Goal: Task Accomplishment & Management: Use online tool/utility

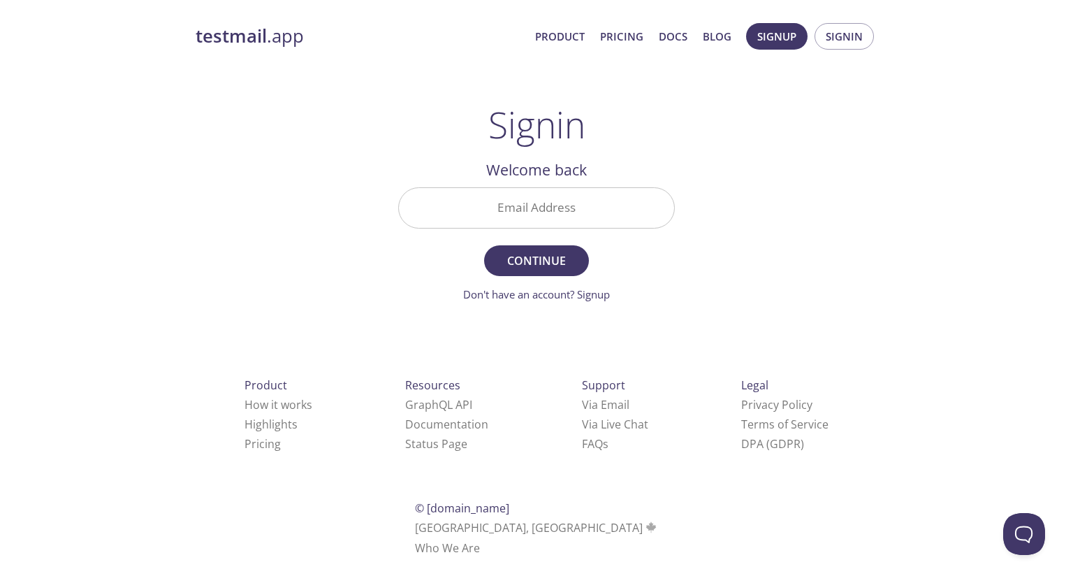
click at [541, 198] on input "Email Address" at bounding box center [536, 208] width 275 height 40
click at [810, 135] on div "testmail .app Product Pricing Docs Blog Signup Signin Signin Welcome back Email…" at bounding box center [536, 305] width 715 height 583
click at [791, 43] on span "Signup" at bounding box center [776, 36] width 39 height 18
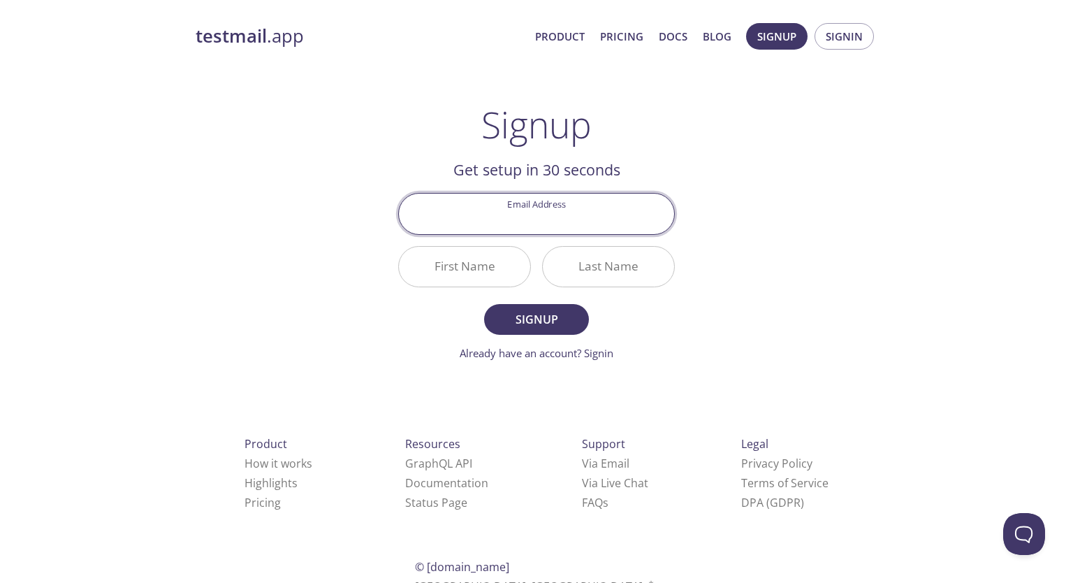
click at [573, 216] on input "Email Address" at bounding box center [536, 213] width 275 height 40
click at [766, 315] on div "testmail .app Product Pricing Docs Blog Signup Signin Signup Get setup in 30 se…" at bounding box center [536, 334] width 715 height 641
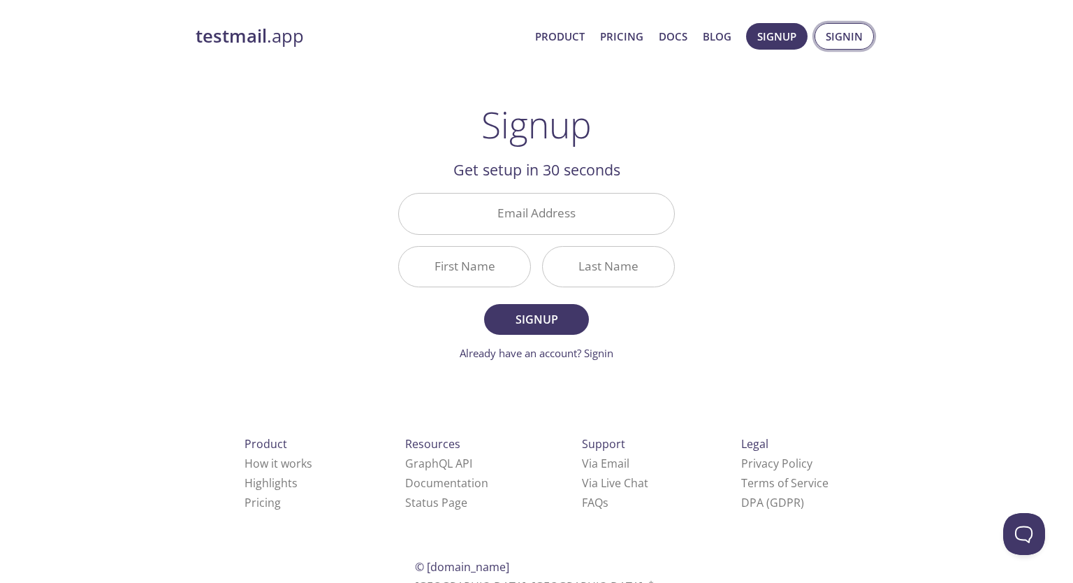
click at [838, 31] on span "Signin" at bounding box center [844, 36] width 37 height 18
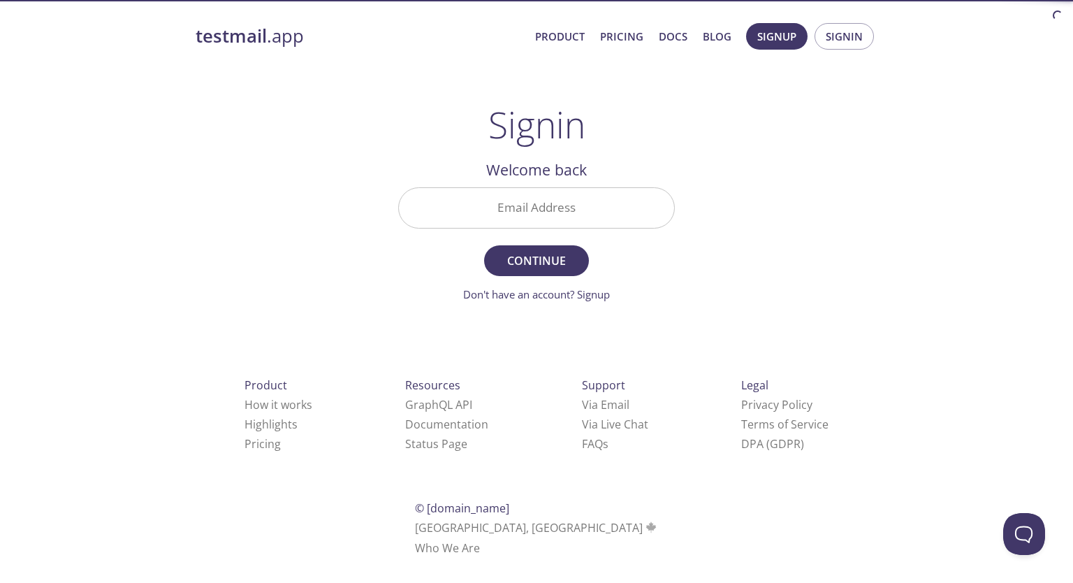
click at [531, 219] on input "Email Address" at bounding box center [536, 208] width 275 height 40
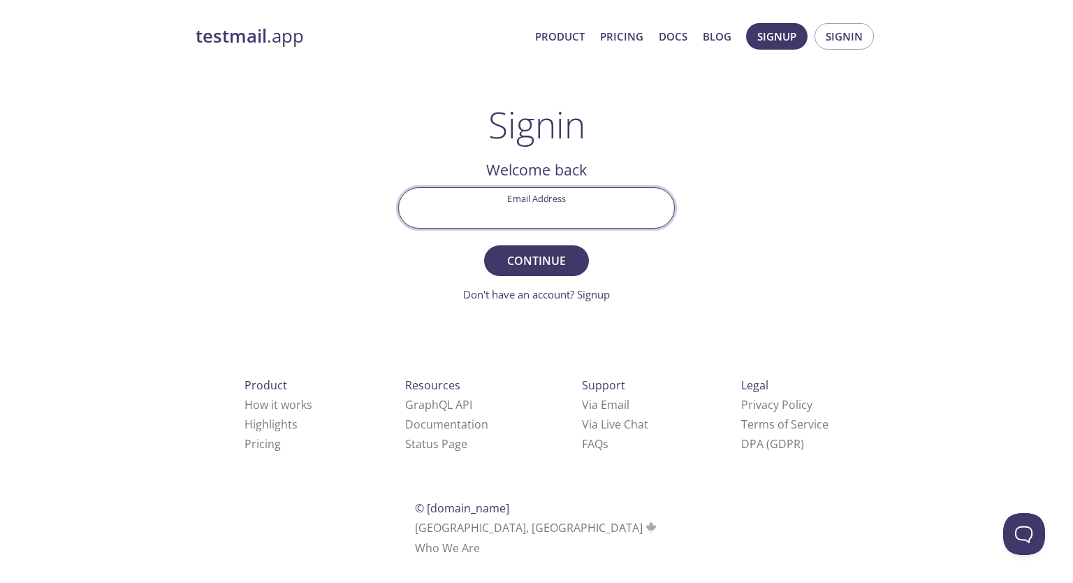
drag, startPoint x: 770, startPoint y: 221, endPoint x: 735, endPoint y: 215, distance: 36.2
click at [768, 221] on div "testmail .app Product Pricing Docs Blog Signup Signin Signin Welcome back Email…" at bounding box center [536, 305] width 715 height 583
click at [555, 203] on input "Email Address" at bounding box center [536, 208] width 275 height 40
type input "[EMAIL_ADDRESS][DOMAIN_NAME]"
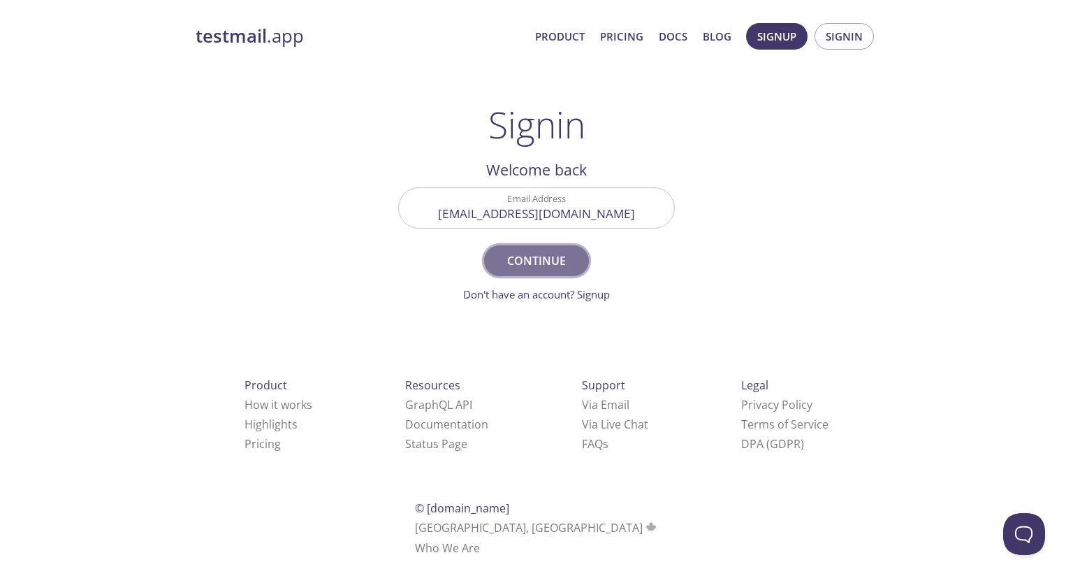
click at [531, 261] on span "Continue" at bounding box center [536, 261] width 74 height 20
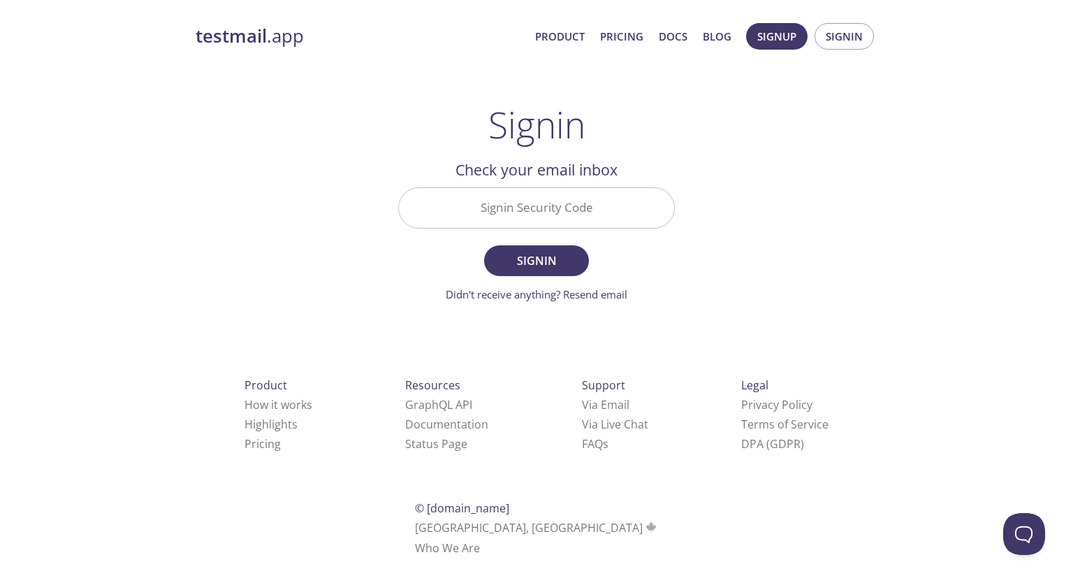
click at [522, 212] on input "Signin Security Code" at bounding box center [536, 208] width 275 height 40
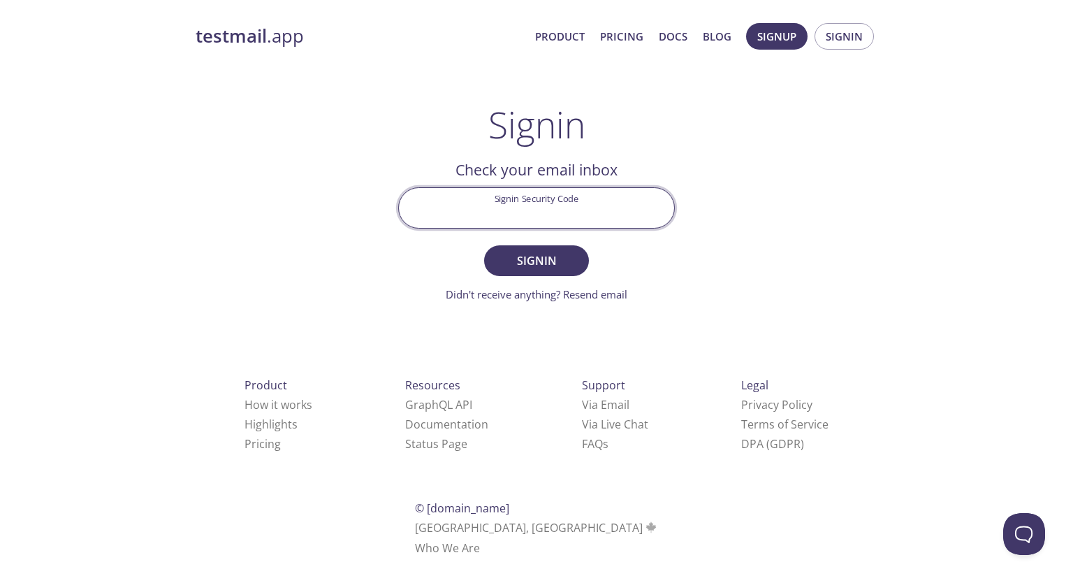
click at [508, 202] on input "Signin Security Code" at bounding box center [536, 208] width 275 height 40
paste input "7HLDGT2"
type input "7HLDGT2"
click at [552, 253] on span "Signin" at bounding box center [536, 261] width 74 height 20
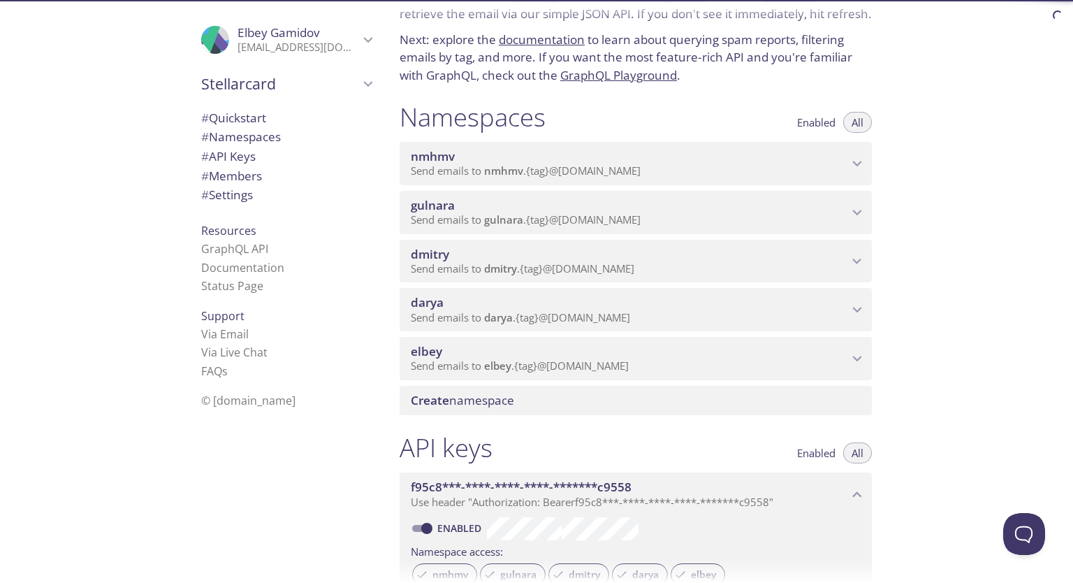
scroll to position [140, 0]
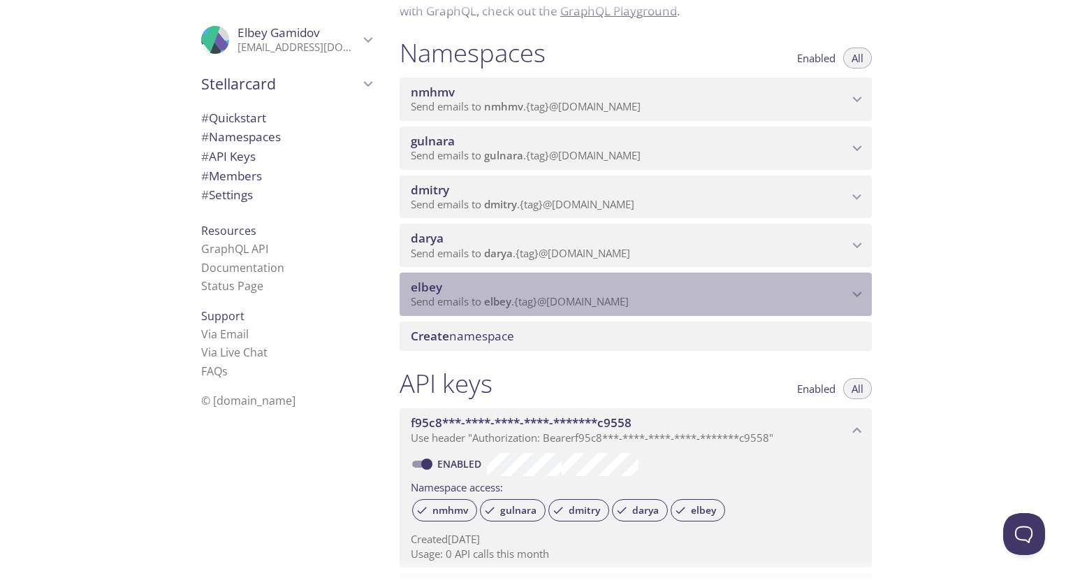
click at [859, 288] on icon "elbey namespace" at bounding box center [857, 294] width 18 height 18
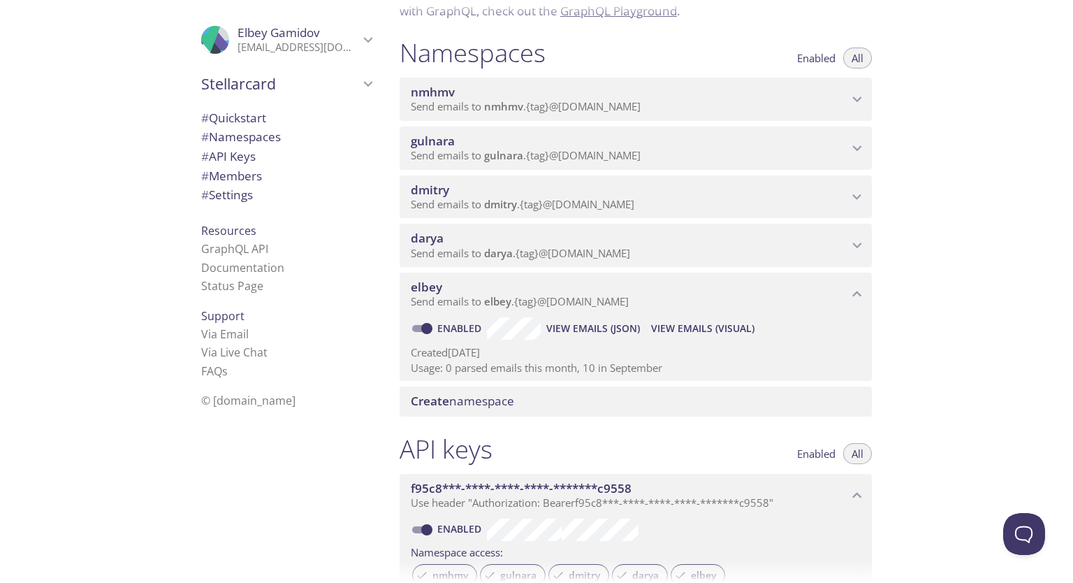
click at [620, 331] on span "View Emails (JSON)" at bounding box center [593, 328] width 94 height 17
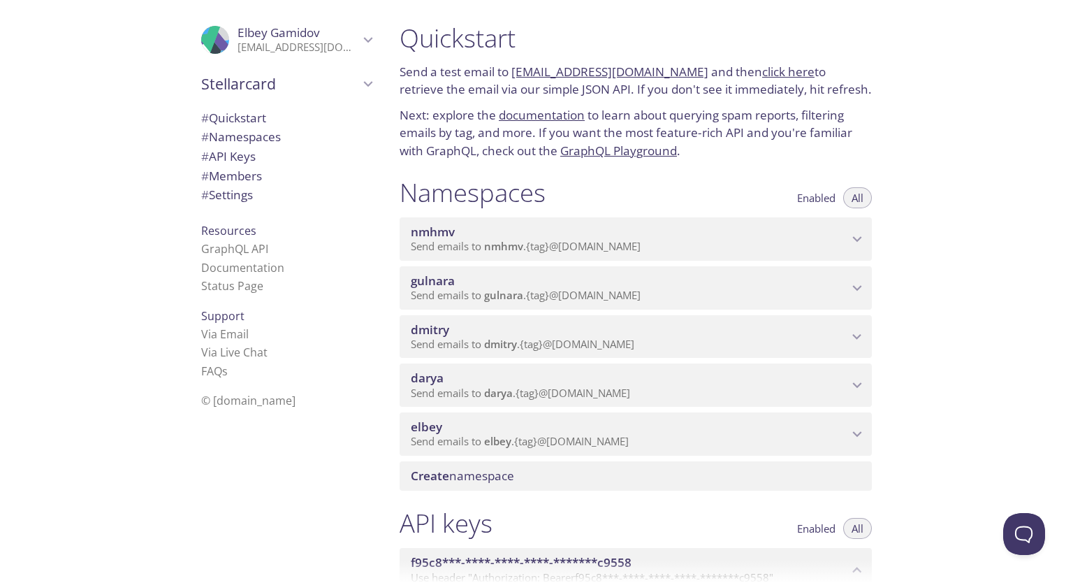
click at [626, 425] on span "elbey" at bounding box center [629, 426] width 437 height 15
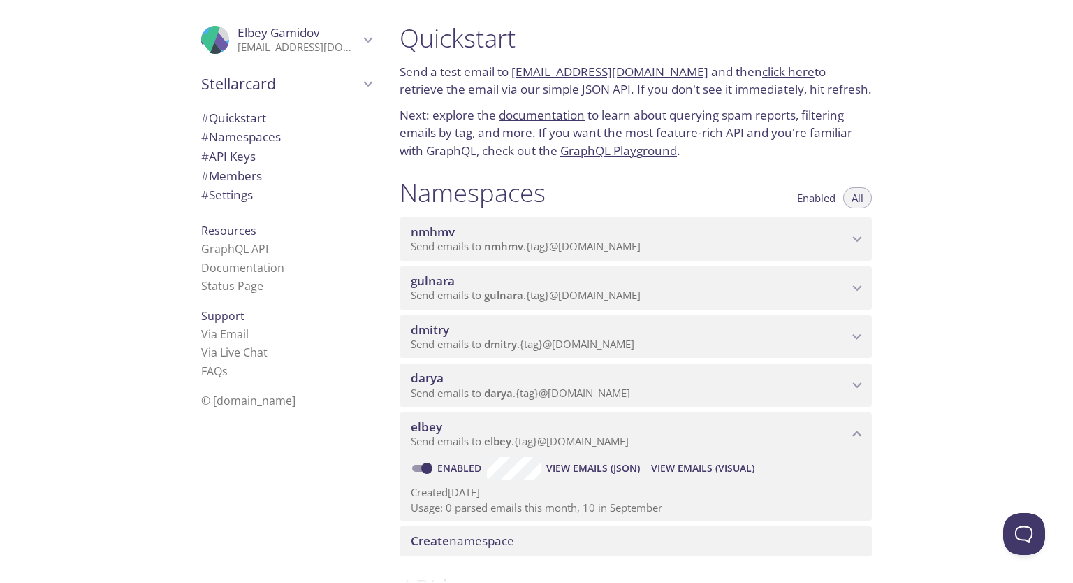
click at [679, 469] on span "View Emails (Visual)" at bounding box center [702, 468] width 103 height 17
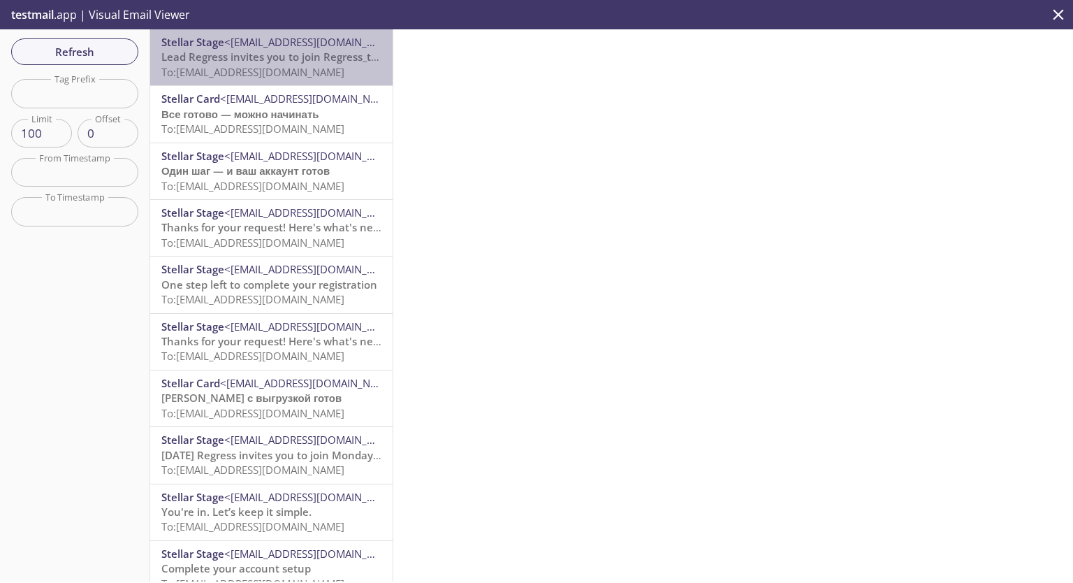
click at [304, 57] on span "Lead Regress invites you to join Regress_team" at bounding box center [277, 57] width 232 height 14
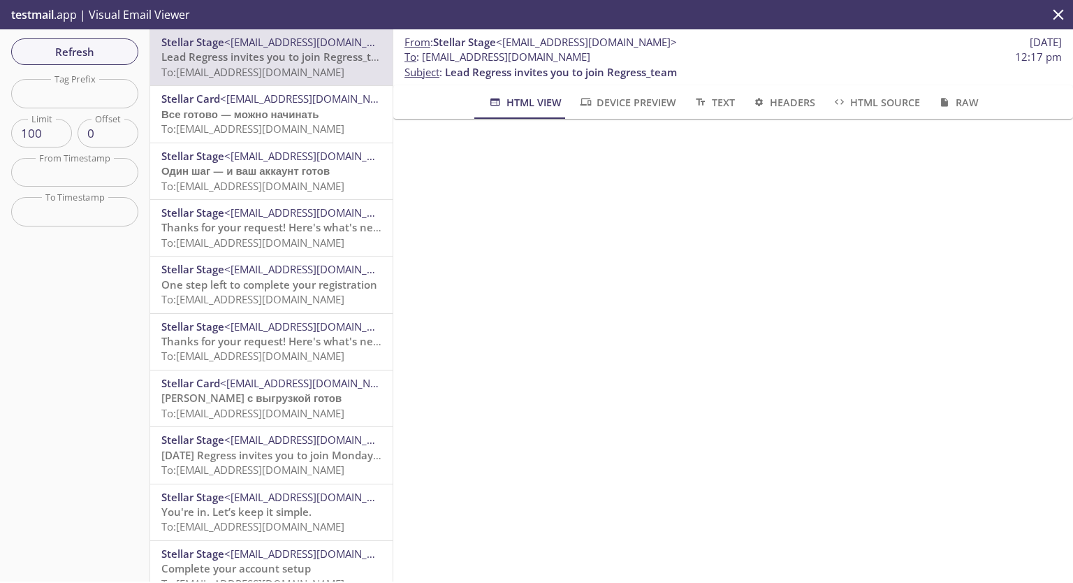
drag, startPoint x: 423, startPoint y: 57, endPoint x: 703, endPoint y: 56, distance: 280.8
click at [703, 56] on span "To : elbey.regress_employee_onboarding@inbox.testmail.app 12:17 pm" at bounding box center [732, 57] width 657 height 15
copy span "elbey.regress_employee_onboarding@inbox.testmail.app"
click at [301, 117] on span "Все готово — можно начинать" at bounding box center [240, 114] width 158 height 14
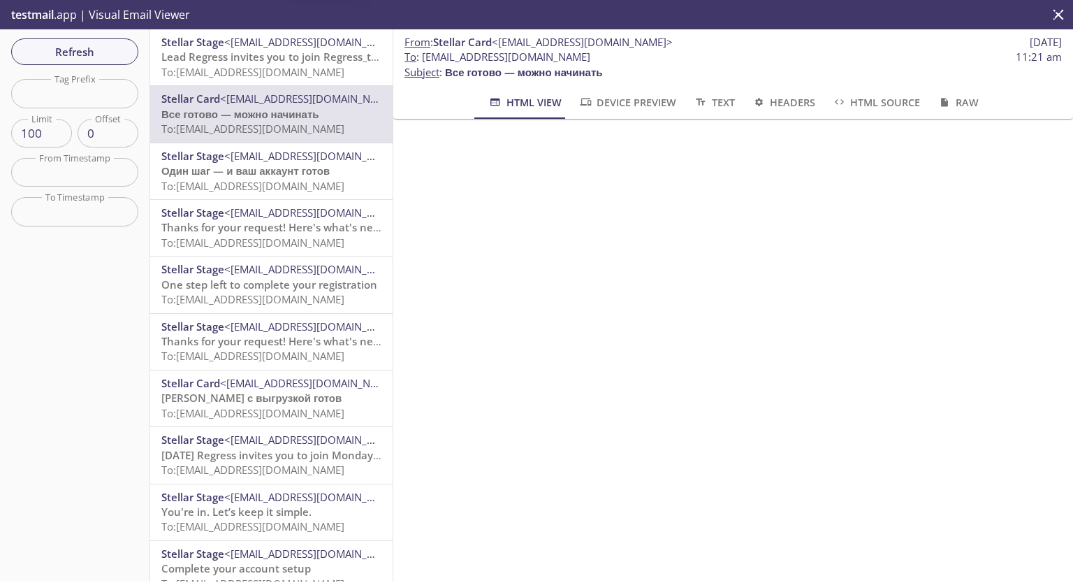
click at [322, 64] on span "Lead Regress invites you to join Regress_team" at bounding box center [277, 57] width 232 height 14
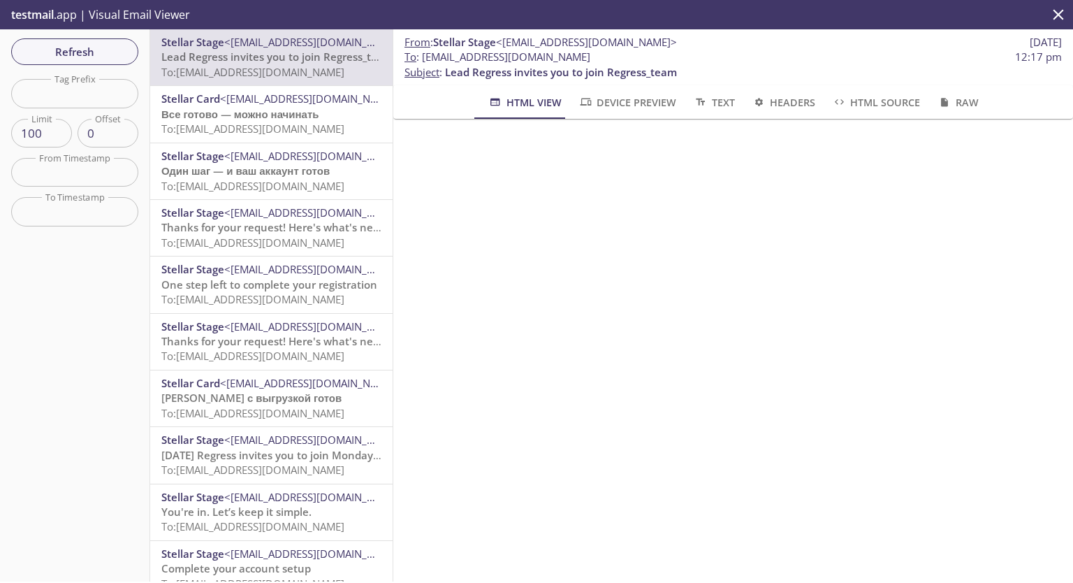
drag, startPoint x: 423, startPoint y: 59, endPoint x: 698, endPoint y: 56, distance: 275.9
click at [590, 56] on span "To : elbey.regress_employee_onboarding@inbox.testmail.app" at bounding box center [497, 57] width 186 height 15
copy span "elbey.regress_employee_onboarding@inbox.testmail.app"
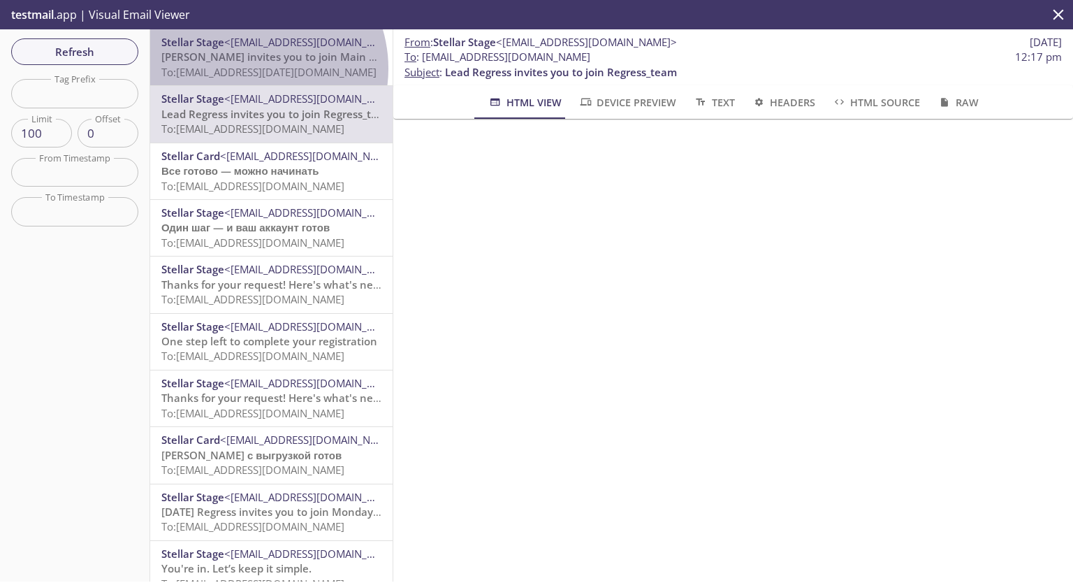
click at [249, 68] on span "To: elbey.06.10.2025@inbox.testmail.app" at bounding box center [268, 72] width 215 height 14
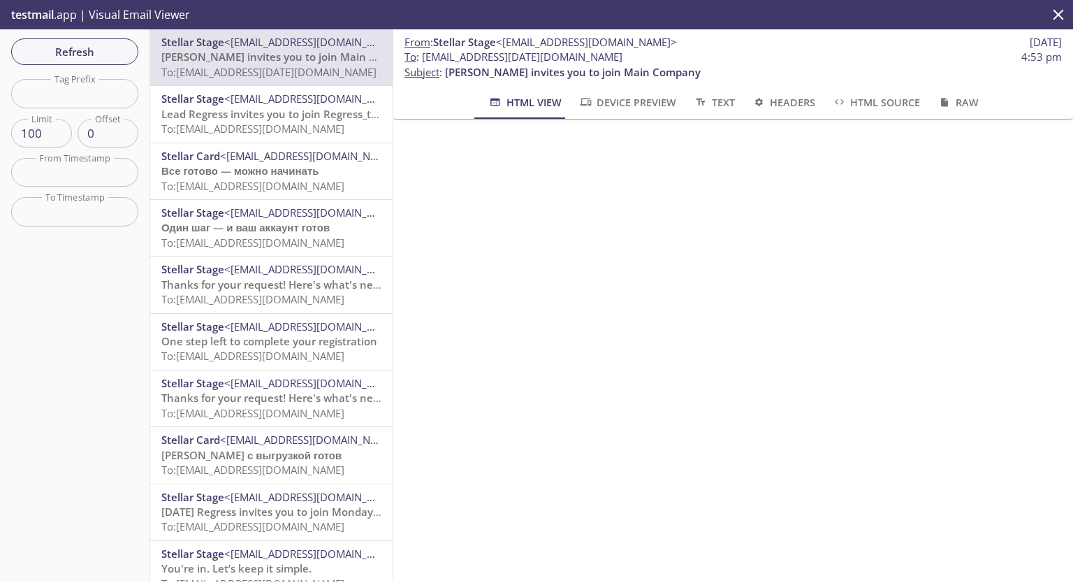
click at [648, 110] on span "Device Preview" at bounding box center [627, 102] width 98 height 17
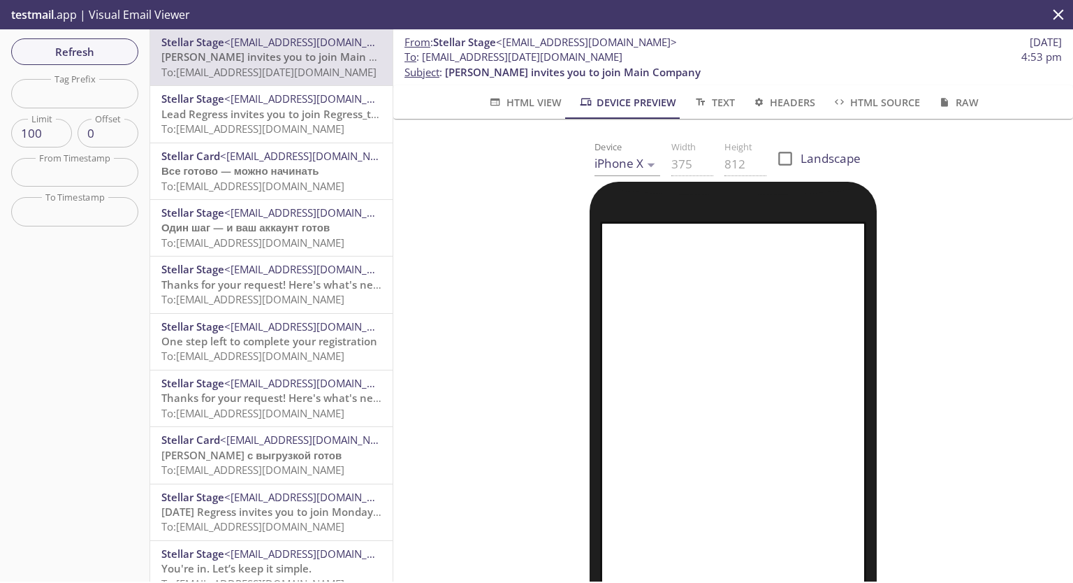
click at [722, 101] on span "Text" at bounding box center [713, 102] width 41 height 17
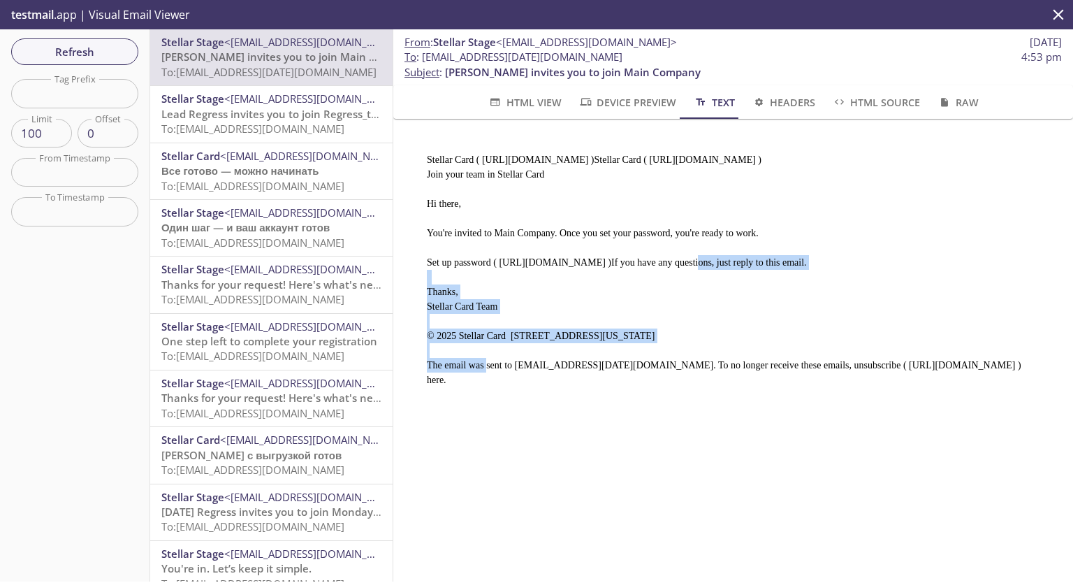
drag, startPoint x: 494, startPoint y: 258, endPoint x: 732, endPoint y: 270, distance: 238.5
click at [732, 270] on pre "Stellar Card ( https://stage-second.app.stellarcard.io )Stellar Card ( https://…" at bounding box center [727, 263] width 635 height 257
copy pre "https://stage-second.app.stellarcard.io/create-account?ref=m3jrgcg1r6s18sqwm7t0…"
